Goal: Task Accomplishment & Management: Use online tool/utility

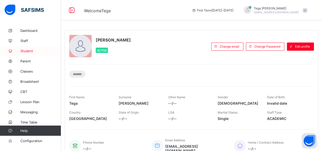
click at [32, 50] on span "Student" at bounding box center [40, 51] width 41 height 4
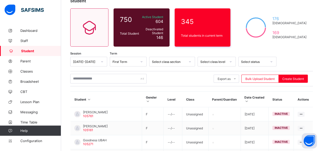
scroll to position [41, 0]
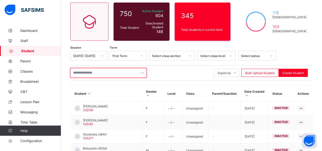
click at [108, 73] on input "text" at bounding box center [108, 73] width 76 height 10
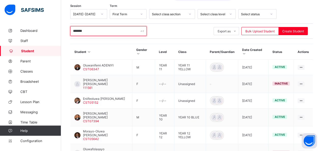
scroll to position [78, 0]
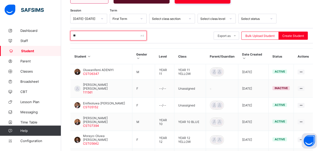
type input "*"
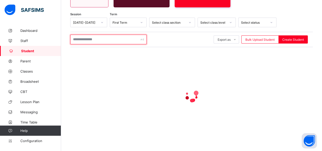
type input "*"
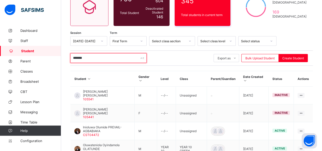
scroll to position [45, 0]
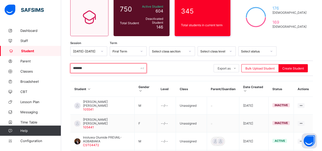
click at [99, 66] on input "*******" at bounding box center [108, 68] width 76 height 10
type input "*"
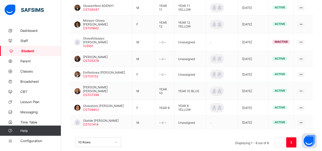
scroll to position [144, 0]
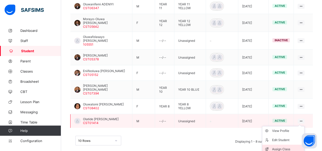
click at [290, 147] on div "Assign Class" at bounding box center [287, 149] width 30 height 5
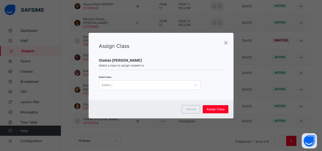
scroll to position [0, 0]
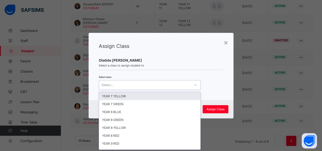
click at [194, 84] on icon at bounding box center [195, 85] width 3 height 5
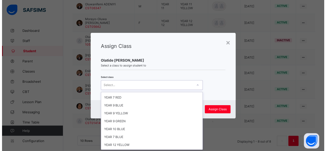
scroll to position [122, 0]
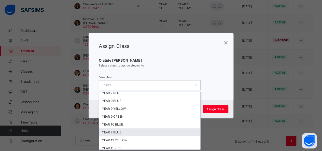
click at [134, 128] on div "YEAR 7 BLUE" at bounding box center [149, 132] width 101 height 8
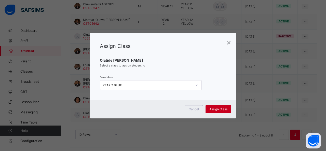
click at [212, 108] on span "Assign Class" at bounding box center [218, 109] width 18 height 4
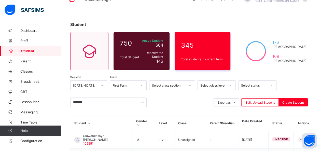
scroll to position [11, 0]
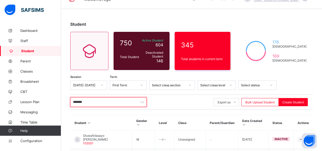
click at [92, 102] on input "*******" at bounding box center [108, 102] width 76 height 10
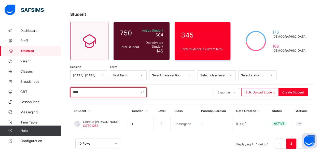
scroll to position [31, 0]
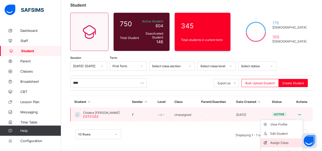
click at [282, 144] on div "Assign Class" at bounding box center [285, 142] width 30 height 5
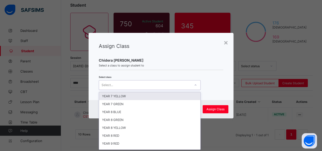
scroll to position [0, 0]
click at [193, 83] on div at bounding box center [195, 85] width 9 height 8
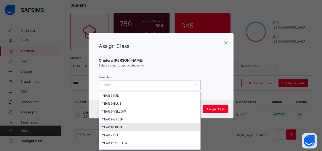
scroll to position [126, 0]
click at [123, 124] on div "YEAR 7 BLUE" at bounding box center [149, 128] width 101 height 8
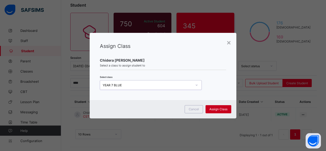
click at [219, 108] on span "Assign Class" at bounding box center [218, 109] width 18 height 4
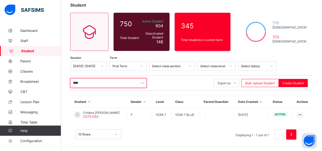
click at [97, 82] on input "****" at bounding box center [108, 83] width 76 height 10
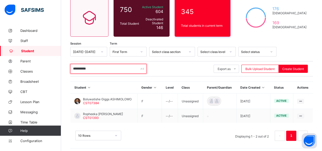
scroll to position [46, 0]
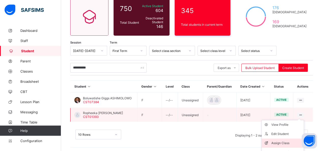
click at [287, 142] on div "Assign Class" at bounding box center [286, 143] width 30 height 5
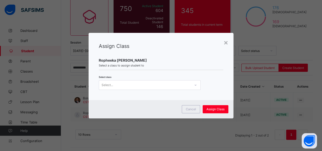
scroll to position [0, 0]
click at [194, 85] on icon at bounding box center [195, 85] width 3 height 5
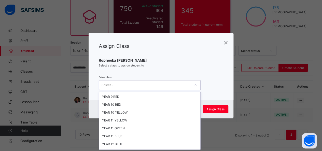
click at [199, 126] on div "YEAR 7 YELLOW YEAR 7 GREEN YEAR 8 BLUE YEAR 8 GREEN YEAR 8 YELLOW YEAR 8 RED YE…" at bounding box center [149, 120] width 101 height 57
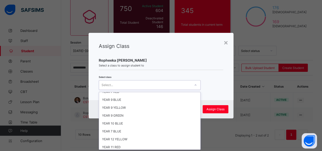
scroll to position [126, 0]
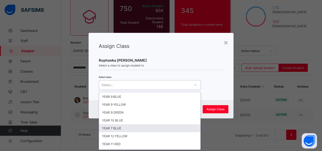
click at [145, 124] on div "YEAR 7 BLUE" at bounding box center [149, 128] width 101 height 8
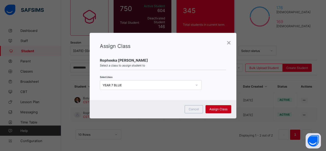
click at [221, 110] on span "Assign Class" at bounding box center [218, 109] width 18 height 4
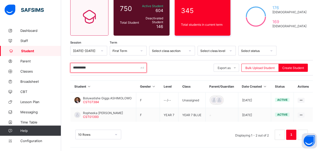
click at [105, 69] on input "**********" at bounding box center [108, 68] width 76 height 10
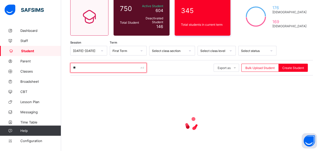
type input "*"
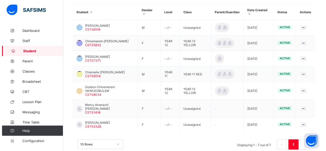
scroll to position [126, 0]
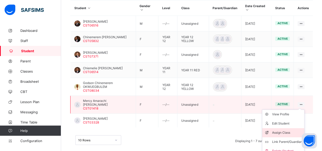
click at [295, 130] on div "Assign Class" at bounding box center [287, 132] width 30 height 5
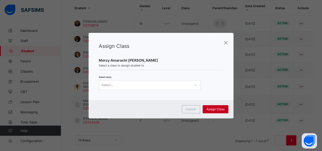
click at [214, 111] on span "Assign Class" at bounding box center [216, 109] width 18 height 4
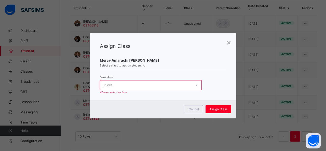
scroll to position [0, 0]
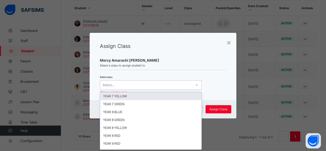
click at [197, 85] on icon at bounding box center [196, 85] width 3 height 5
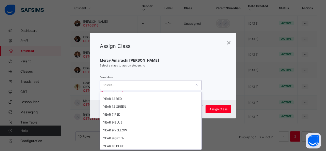
scroll to position [117, 0]
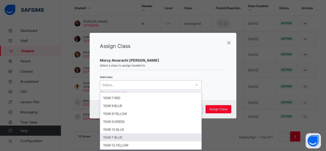
click at [167, 133] on div "YEAR 7 BLUE" at bounding box center [150, 137] width 101 height 8
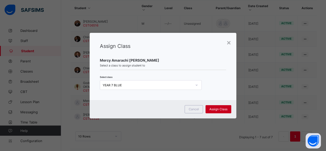
click at [216, 108] on span "Assign Class" at bounding box center [218, 109] width 18 height 4
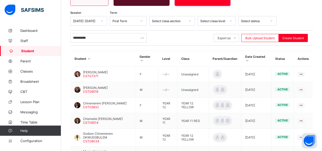
scroll to position [75, 0]
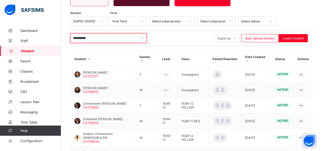
click at [103, 37] on input "**********" at bounding box center [108, 38] width 76 height 10
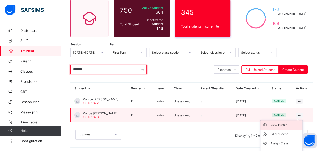
scroll to position [58, 0]
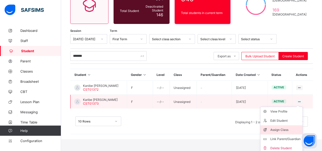
click at [289, 129] on div "Assign Class" at bounding box center [285, 129] width 30 height 5
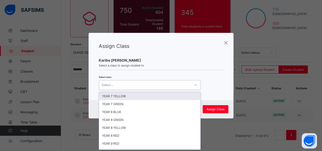
scroll to position [0, 0]
click at [194, 84] on icon at bounding box center [195, 85] width 3 height 5
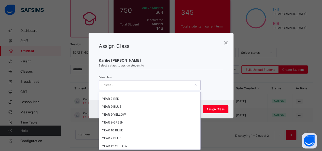
scroll to position [126, 0]
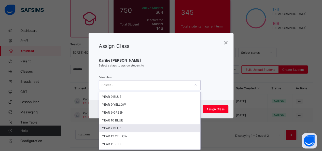
click at [149, 124] on div "YEAR 7 BLUE" at bounding box center [149, 128] width 101 height 8
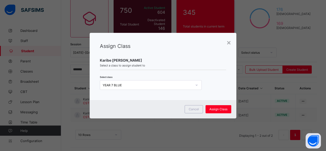
click at [219, 113] on div "Cancel Assign Class" at bounding box center [163, 109] width 147 height 18
click at [219, 111] on div "Assign Class" at bounding box center [219, 109] width 26 height 8
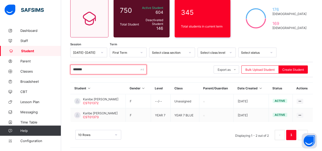
click at [109, 70] on input "*******" at bounding box center [108, 70] width 76 height 10
type input "*"
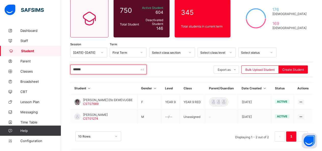
scroll to position [46, 0]
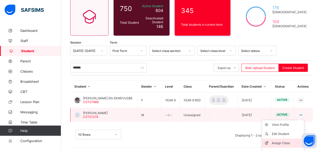
click at [287, 141] on div "Assign Class" at bounding box center [287, 143] width 30 height 5
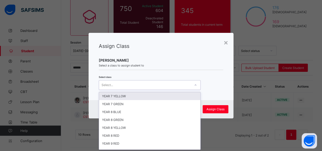
scroll to position [0, 0]
click at [192, 85] on div at bounding box center [195, 85] width 9 height 8
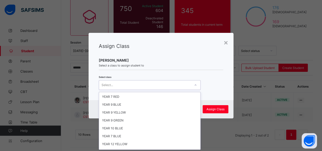
scroll to position [126, 0]
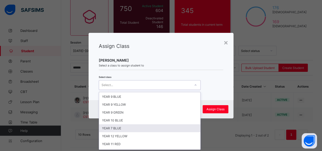
click at [141, 124] on div "YEAR 7 BLUE" at bounding box center [149, 128] width 101 height 8
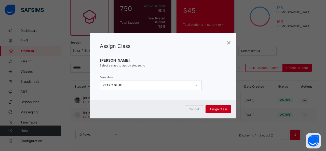
click at [211, 110] on span "Assign Class" at bounding box center [218, 109] width 18 height 4
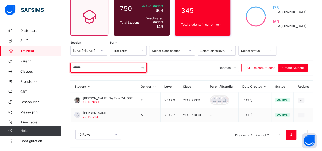
click at [100, 71] on input "******" at bounding box center [108, 68] width 76 height 10
type input "*"
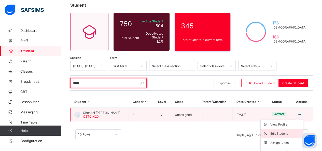
scroll to position [44, 0]
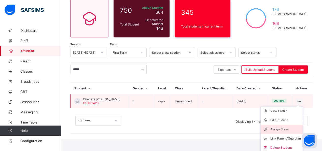
click at [292, 127] on div "Assign Class" at bounding box center [285, 129] width 30 height 5
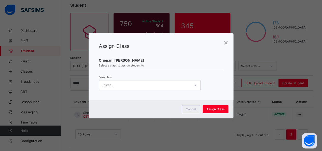
scroll to position [0, 0]
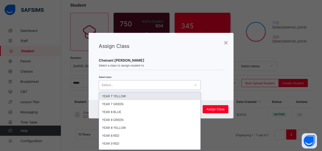
click at [189, 87] on div "Select..." at bounding box center [145, 84] width 92 height 7
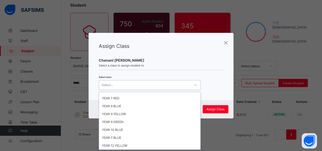
scroll to position [126, 0]
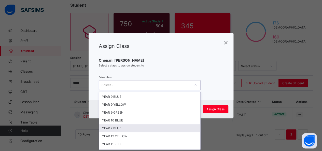
click at [135, 124] on div "YEAR 7 BLUE" at bounding box center [149, 128] width 101 height 8
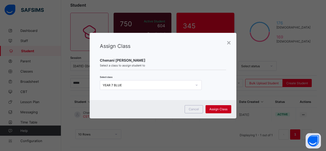
click at [217, 111] on div "Assign Class" at bounding box center [219, 109] width 26 height 8
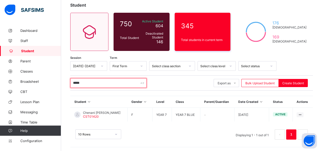
click at [108, 84] on input "*****" at bounding box center [108, 83] width 76 height 10
type input "*"
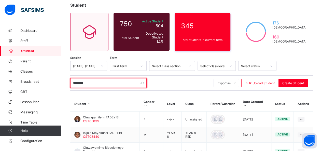
scroll to position [61, 0]
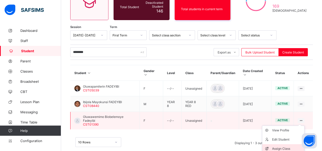
click at [287, 146] on div "Assign Class" at bounding box center [287, 148] width 30 height 5
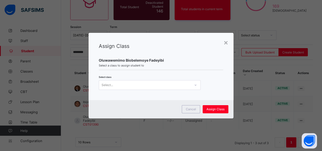
scroll to position [0, 0]
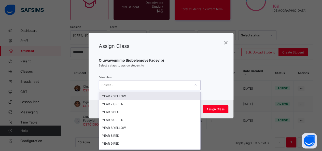
click at [196, 86] on div at bounding box center [195, 85] width 9 height 8
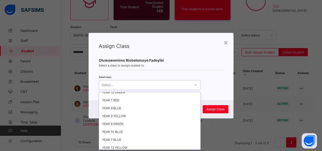
scroll to position [126, 0]
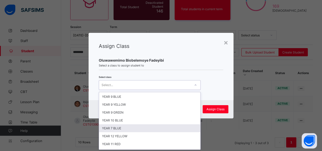
click at [145, 124] on div "YEAR 7 BLUE" at bounding box center [149, 128] width 101 height 8
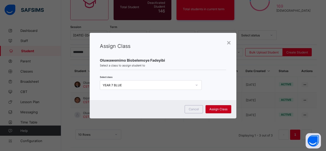
click at [215, 107] on div "Assign Class" at bounding box center [219, 109] width 26 height 8
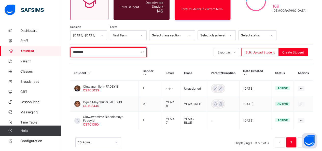
click at [88, 53] on input "********" at bounding box center [108, 52] width 76 height 10
type input "*"
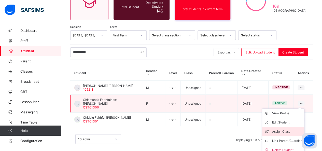
click at [288, 132] on div "Assign Class" at bounding box center [287, 131] width 30 height 5
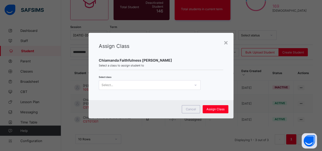
scroll to position [0, 0]
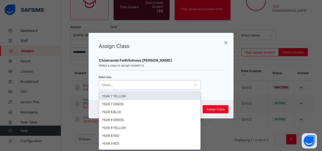
click at [194, 84] on icon at bounding box center [195, 85] width 3 height 5
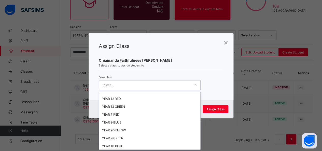
scroll to position [126, 0]
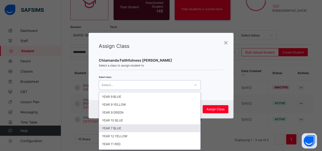
click at [139, 125] on div "YEAR 7 BLUE" at bounding box center [149, 128] width 101 height 8
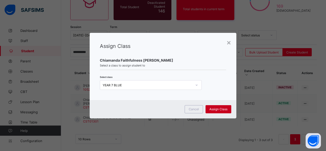
click at [210, 111] on div "Assign Class" at bounding box center [219, 109] width 26 height 8
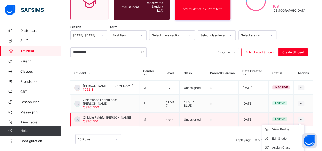
click at [305, 125] on ul "View Profile Edit Student Assign Class Link Parent/Guardian Delete Student" at bounding box center [283, 148] width 43 height 46
click at [292, 145] on div "Assign Class" at bounding box center [287, 147] width 30 height 5
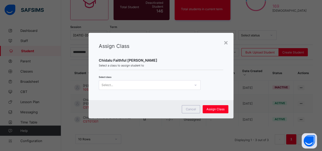
scroll to position [0, 0]
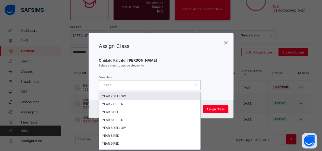
click at [194, 86] on icon at bounding box center [195, 85] width 3 height 5
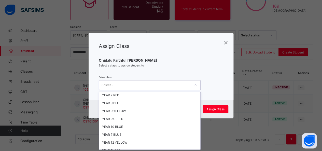
scroll to position [126, 0]
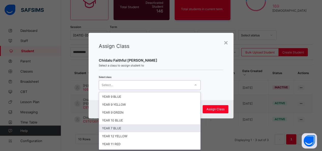
click at [165, 124] on div "YEAR 7 BLUE" at bounding box center [149, 128] width 101 height 8
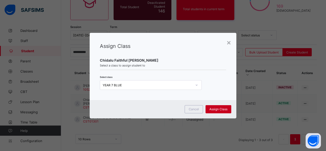
click at [214, 109] on span "Assign Class" at bounding box center [218, 109] width 18 height 4
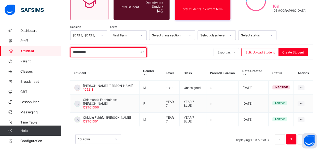
click at [100, 52] on input "**********" at bounding box center [108, 52] width 76 height 10
type input "*"
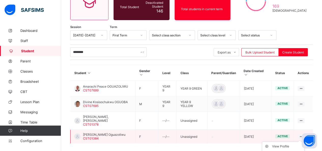
click at [303, 135] on icon at bounding box center [301, 137] width 4 height 4
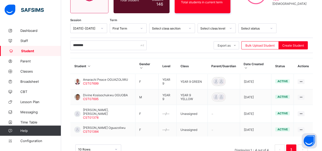
scroll to position [75, 0]
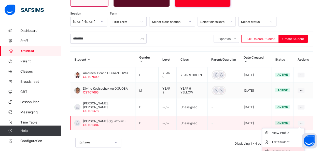
click at [291, 149] on div "Assign Class" at bounding box center [287, 151] width 30 height 5
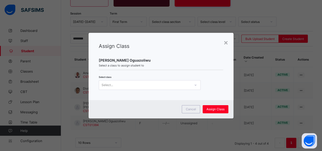
scroll to position [0, 0]
click at [193, 82] on div at bounding box center [195, 85] width 9 height 8
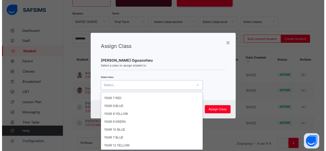
scroll to position [126, 0]
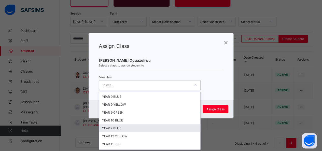
click at [150, 124] on div "YEAR 7 BLUE" at bounding box center [149, 128] width 101 height 8
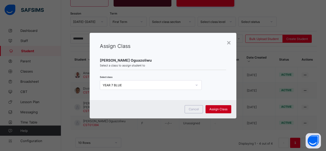
click at [218, 108] on span "Assign Class" at bounding box center [218, 109] width 18 height 4
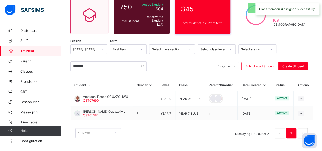
scroll to position [46, 0]
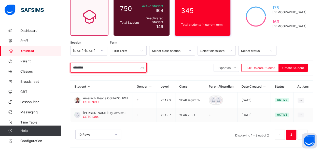
click at [107, 65] on input "********" at bounding box center [108, 68] width 76 height 10
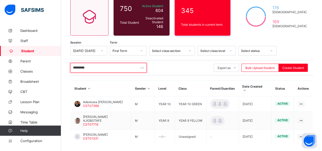
click at [98, 65] on input "*********" at bounding box center [108, 68] width 76 height 10
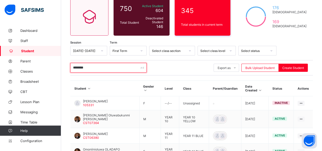
scroll to position [171, 0]
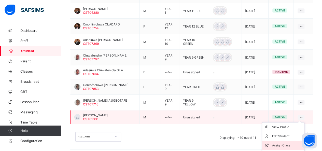
type input "********"
click at [287, 143] on div "Assign Class" at bounding box center [287, 145] width 30 height 5
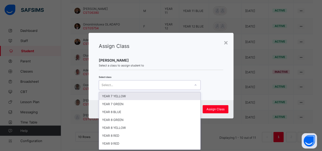
scroll to position [0, 0]
click at [193, 85] on div at bounding box center [195, 85] width 9 height 8
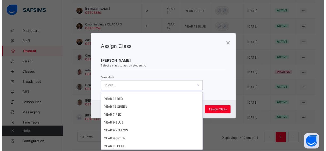
scroll to position [126, 0]
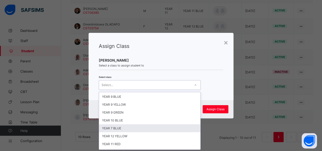
click at [140, 124] on div "YEAR 7 BLUE" at bounding box center [149, 128] width 101 height 8
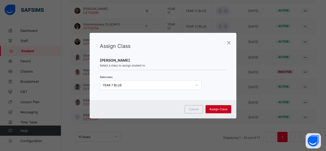
click at [222, 109] on span "Assign Class" at bounding box center [218, 109] width 18 height 4
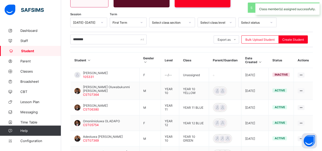
scroll to position [171, 0]
